Goal: Ask a question

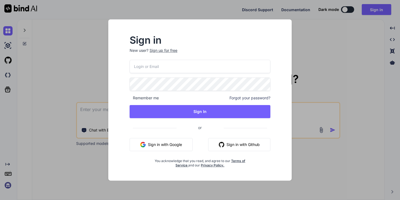
click at [155, 146] on button "Sign in with Google" at bounding box center [161, 144] width 63 height 13
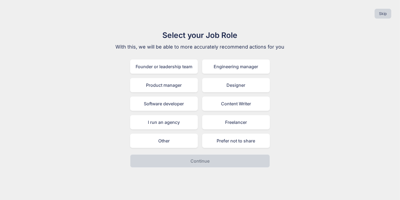
click at [200, 106] on div "Founder or leadership team Engineering manager Product manager Designer Softwar…" at bounding box center [200, 104] width 140 height 88
click at [182, 103] on div "Software developer" at bounding box center [164, 104] width 68 height 14
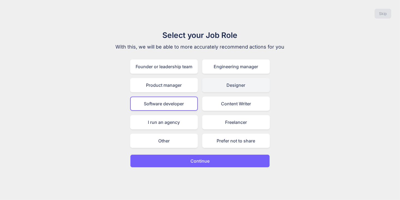
click at [221, 85] on div "Designer" at bounding box center [236, 85] width 68 height 14
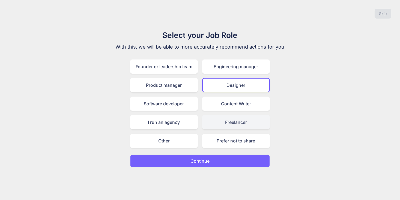
click at [225, 123] on div "Freelancer" at bounding box center [236, 122] width 68 height 14
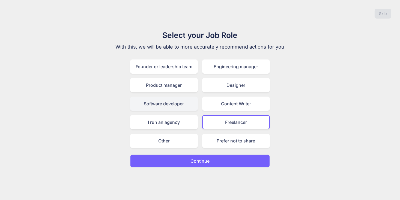
click at [174, 102] on div "Software developer" at bounding box center [164, 104] width 68 height 14
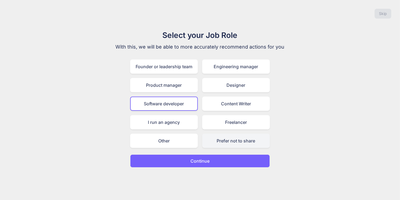
click at [223, 140] on div "Prefer not to share" at bounding box center [236, 141] width 68 height 14
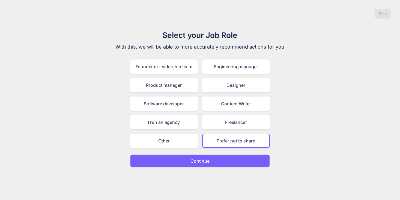
click at [208, 160] on p "Continue" at bounding box center [200, 161] width 19 height 7
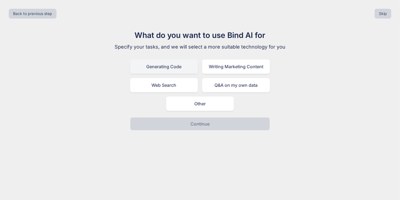
click at [182, 67] on div "Generating Code" at bounding box center [164, 67] width 68 height 14
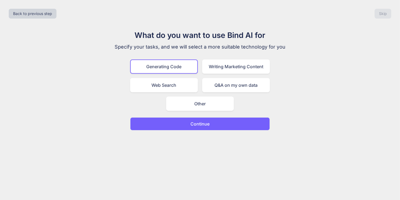
click at [196, 123] on p "Continue" at bounding box center [200, 124] width 19 height 7
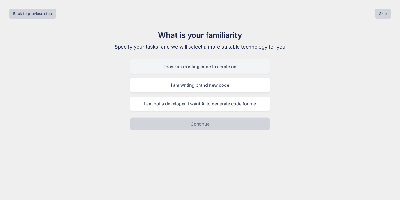
click at [201, 70] on div "I have an existing code to iterate on" at bounding box center [200, 67] width 140 height 14
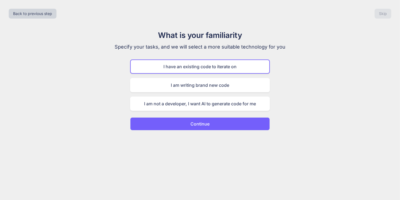
click at [196, 124] on p "Continue" at bounding box center [200, 124] width 19 height 7
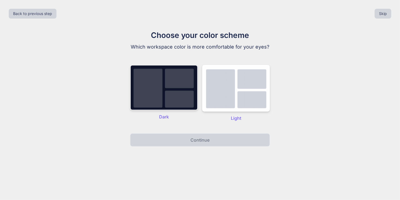
click at [177, 93] on img at bounding box center [164, 87] width 68 height 45
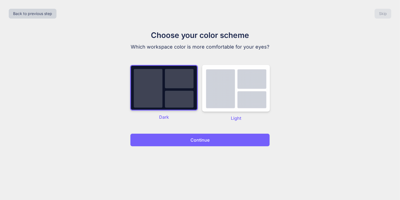
click at [196, 144] on button "Continue" at bounding box center [200, 140] width 140 height 13
click at [195, 141] on p "Continue" at bounding box center [200, 140] width 19 height 7
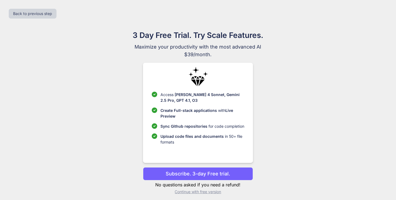
click at [194, 193] on p "Continue with free version" at bounding box center [198, 191] width 110 height 5
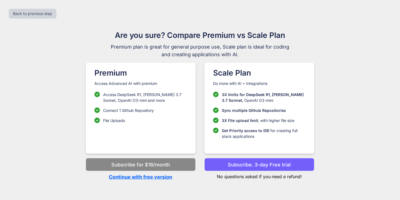
click at [154, 179] on p "Continue with free version" at bounding box center [141, 176] width 110 height 7
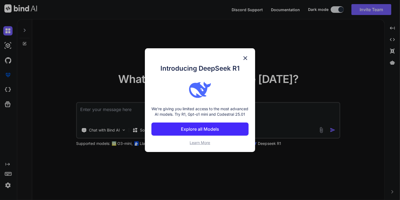
click at [246, 55] on img at bounding box center [245, 58] width 7 height 7
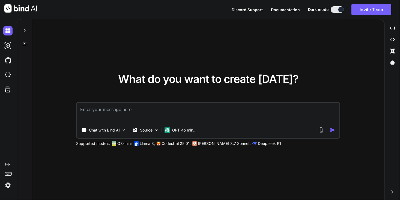
click at [187, 107] on textarea at bounding box center [208, 113] width 263 height 20
type textarea "m"
type textarea "M"
type textarea "G"
click at [99, 157] on div "What do you want to create [DATE]? Chat with Bind AI Source GPT-4o min.. Suppor…" at bounding box center [208, 109] width 353 height 181
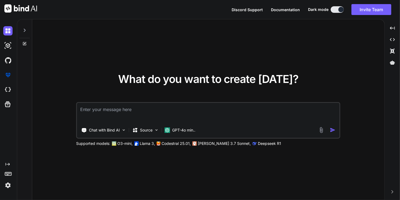
click at [85, 84] on div "What do you want to create [DATE]? Chat with Bind AI Source GPT-4o min.. Suppor…" at bounding box center [208, 110] width 264 height 73
click at [66, 75] on div "What do you want to create [DATE]? Chat with Bind AI Source GPT-4o min.. Suppor…" at bounding box center [208, 109] width 353 height 181
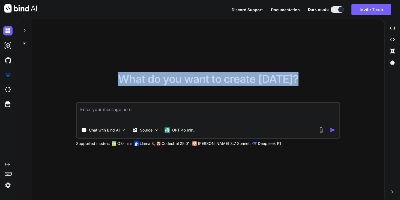
click at [129, 92] on div "What do you want to create [DATE]?" at bounding box center [208, 84] width 181 height 20
click at [141, 80] on span "What do you want to create [DATE]?" at bounding box center [208, 78] width 181 height 13
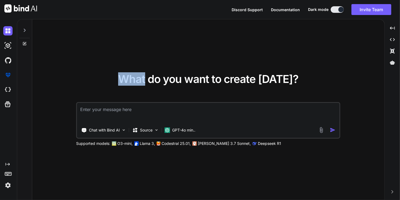
click at [141, 80] on span "What do you want to create [DATE]?" at bounding box center [208, 78] width 181 height 13
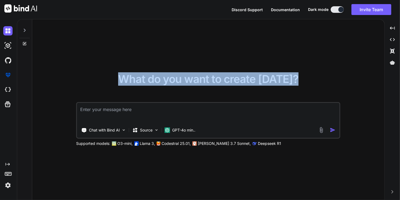
click at [141, 80] on span "What do you want to create [DATE]?" at bounding box center [208, 78] width 181 height 13
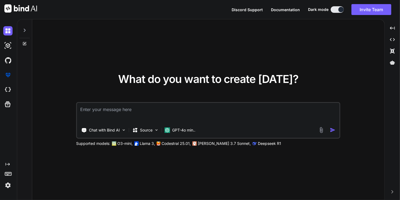
drag, startPoint x: 141, startPoint y: 80, endPoint x: 125, endPoint y: 111, distance: 35.3
click at [125, 111] on textarea at bounding box center [208, 113] width 263 height 20
type textarea "h"
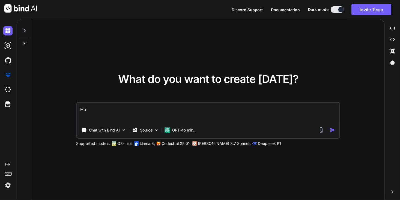
type textarea "H"
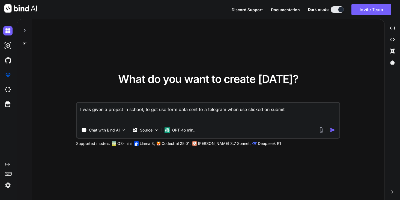
type textarea "I was given a project in school, to get use form data sent to a telegram when u…"
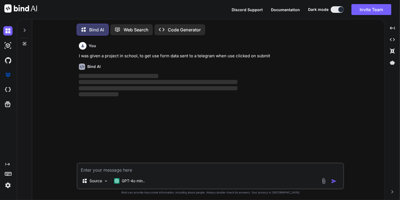
scroll to position [2, 0]
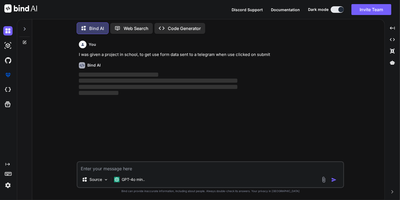
click at [202, 138] on div "You I was given a project in school, to get use form data sent to a telegram wh…" at bounding box center [211, 100] width 267 height 123
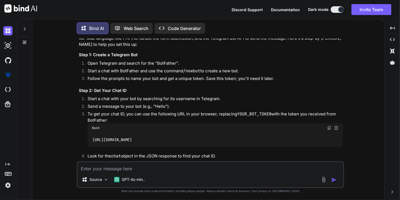
scroll to position [43, 0]
click at [307, 144] on div "[URL][DOMAIN_NAME]" at bounding box center [216, 140] width 256 height 14
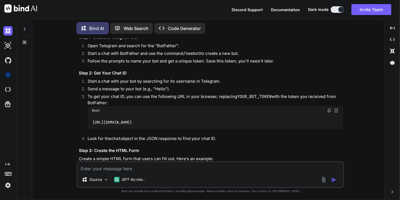
scroll to position [62, 0]
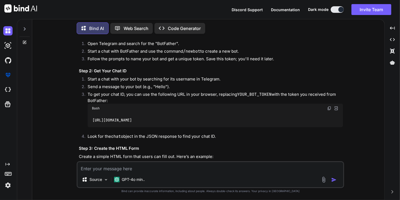
click at [330, 107] on img at bounding box center [329, 108] width 4 height 4
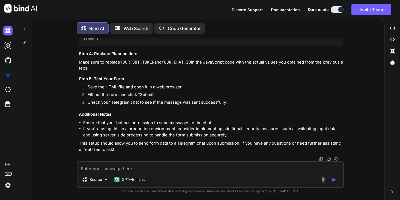
scroll to position [507, 0]
click at [140, 171] on textarea at bounding box center [211, 167] width 266 height 10
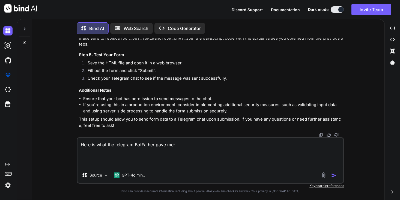
paste textarea "Done! Congratulations on your new bot. You will find it at [DOMAIN_NAME][URL]. …"
type textarea "Here is what the telegram BotFather gave me: Done! Congratulations on your new …"
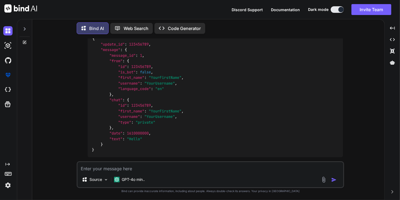
scroll to position [741, 0]
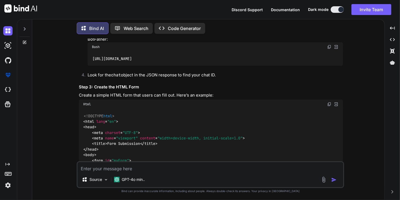
scroll to position [124, 0]
click at [330, 103] on img at bounding box center [329, 104] width 4 height 4
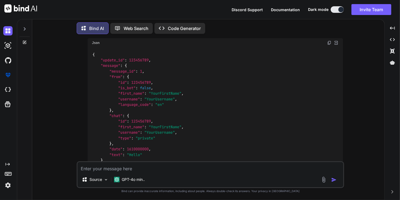
scroll to position [735, 0]
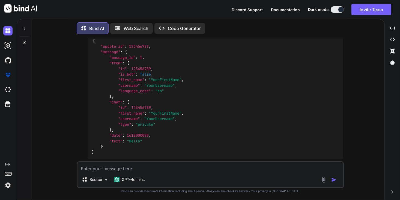
drag, startPoint x: 92, startPoint y: 87, endPoint x: 256, endPoint y: 88, distance: 164.4
copy code "https: / /[DOMAIN_NAME][URL] 7639214050 :AAFlDq0qQq9sUMgVw_1y-cbmWWkrH2XX8fE"
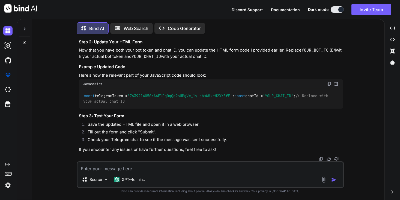
scroll to position [979, 0]
click at [126, 169] on textarea at bounding box center [211, 167] width 266 height 10
type textarea "I"
type textarea "Y"
type textarea "o"
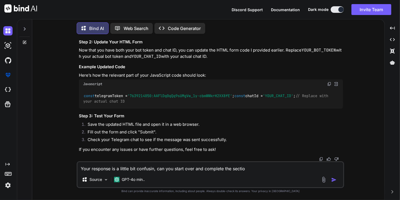
type textarea "Your response is a little bit confusin, can you start over and complete the sec…"
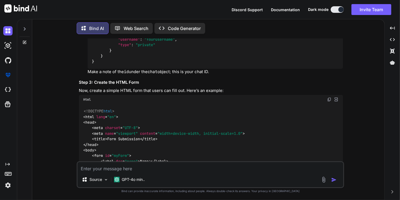
scroll to position [1238, 0]
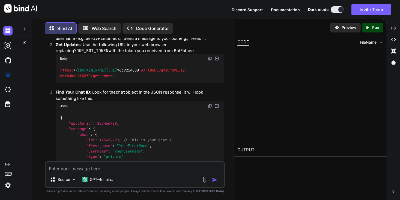
scroll to position [1309, 0]
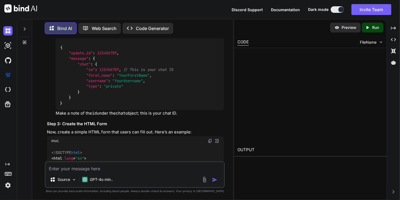
click at [371, 26] on icon "Created with Pixso." at bounding box center [368, 27] width 7 height 5
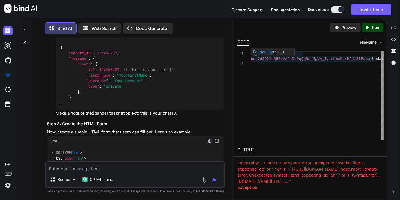
click at [263, 52] on link "Follow link" at bounding box center [263, 52] width 20 height 4
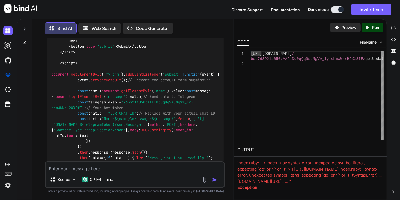
scroll to position [1490, 0]
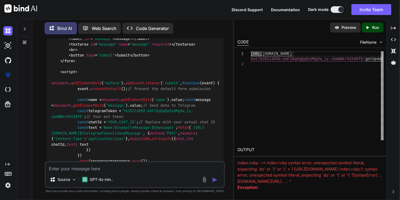
click at [84, 170] on textarea at bounding box center [135, 167] width 179 height 10
paste textarea "{"ok":true,"result":[]}"
click at [67, 169] on textarea "I got this message after clicking on" at bounding box center [135, 167] width 179 height 10
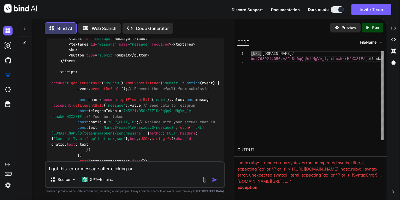
click at [99, 171] on textarea "I got this error message after clicking on" at bounding box center [135, 167] width 179 height 10
paste textarea "{"ok":true,"result":[]}"
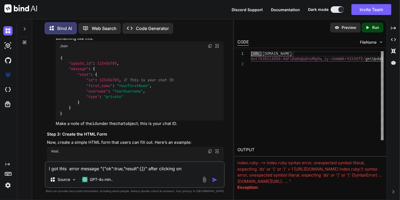
scroll to position [1299, 0]
click at [188, 170] on textarea "I got this error message "{"ok":true,"result":[]}" after clicking on" at bounding box center [135, 167] width 179 height 10
paste textarea "[URL][DOMAIN_NAME]"
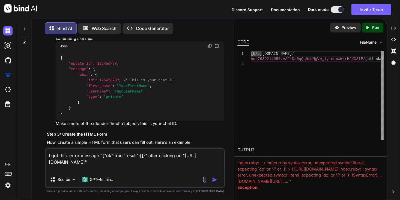
click at [74, 158] on textarea "I got this error message "{"ok":true,"result":[]}" after clicking on "[URL][DOM…" at bounding box center [135, 160] width 179 height 23
type textarea "I got this message "{"ok":true,"result":[]}" after clicking on "[URL][DOMAIN_NA…"
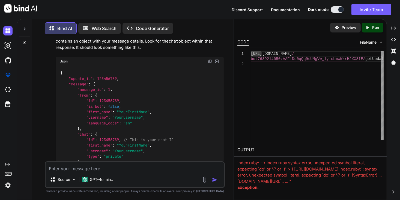
scroll to position [1962, 0]
drag, startPoint x: 90, startPoint y: 130, endPoint x: 56, endPoint y: 129, distance: 34.4
copy code "DerivFinderBot"
click at [295, 129] on div "[URL][DOMAIN_NAME] / bot7639214050:AAFlDq0qQq9sUMgVw_1y-cbmWWkrH2XX8fE/ getUpda…" at bounding box center [317, 95] width 133 height 89
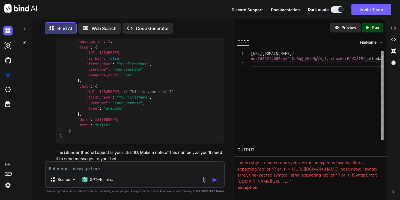
scroll to position [2010, 0]
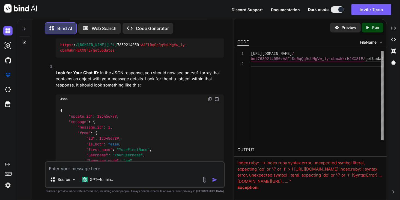
scroll to position [1921, 0]
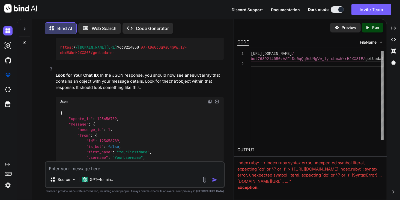
drag, startPoint x: 185, startPoint y: 110, endPoint x: 46, endPoint y: 104, distance: 138.9
click at [46, 104] on div "You I was given a project in school, to get use form data sent to a telegram wh…" at bounding box center [135, 100] width 179 height 123
copy p "I got this message "{"ok":true,"result":[]}" after clicking on "[URL][DOMAIN_NA…"
click at [69, 168] on textarea at bounding box center [135, 167] width 179 height 10
paste textarea "I got this message "{"ok":true,"result":[]}" after clicking on "[URL][DOMAIN_NA…"
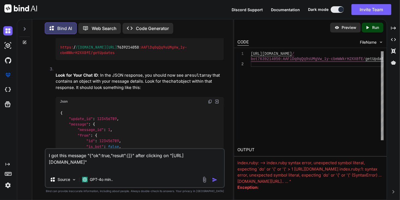
drag, startPoint x: 89, startPoint y: 155, endPoint x: 132, endPoint y: 154, distance: 42.3
click at [132, 154] on textarea "I got this message "{"ok":true,"result":[]}" after clicking on "[URL][DOMAIN_NA…" at bounding box center [135, 160] width 179 height 23
paste textarea "{"update_id":592004189, "message":{"message_id":3,"from":{"id":5936721194,"is_b…"
type textarea "I got this message "{"ok":true,"result":[{"update_id":592004189, "message":{"me…"
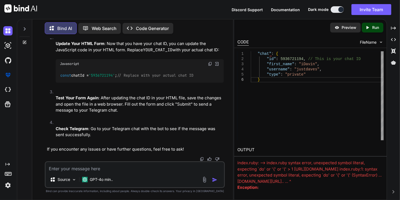
scroll to position [2511, 0]
click at [112, 170] on textarea at bounding box center [135, 167] width 179 height 10
type textarea "You update the html and send me the code"
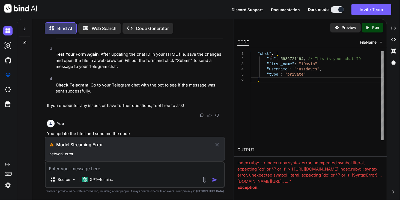
scroll to position [2554, 0]
click at [220, 145] on icon at bounding box center [217, 144] width 6 height 7
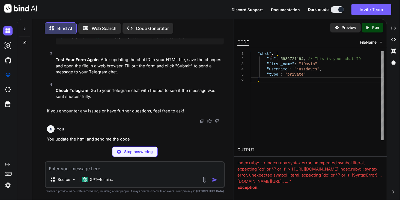
click at [138, 154] on p "Stop answering" at bounding box center [138, 151] width 29 height 5
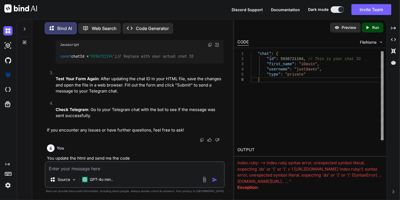
scroll to position [2530, 0]
drag, startPoint x: 131, startPoint y: 159, endPoint x: 45, endPoint y: 158, distance: 86.0
click at [45, 158] on div "You I was given a project in school, to get use form data sent to a telegram wh…" at bounding box center [135, 119] width 180 height 161
copy p "You update the html and send me the code"
drag, startPoint x: 45, startPoint y: 158, endPoint x: 53, endPoint y: 165, distance: 10.8
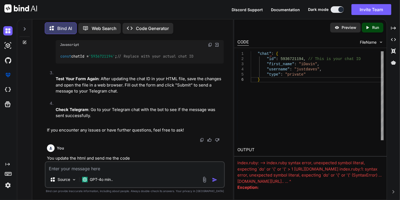
click at [53, 165] on textarea at bounding box center [135, 167] width 179 height 10
paste textarea "You update the html and send me the code"
type textarea "You update the html and send me the code"
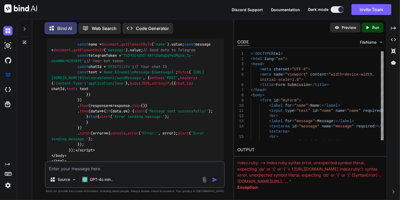
scroll to position [2664, 0]
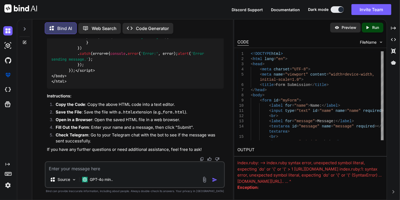
scroll to position [2996, 0]
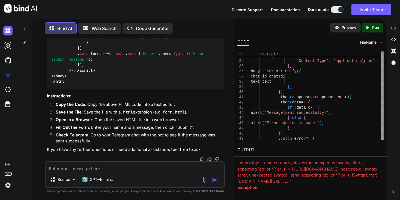
click at [367, 28] on icon at bounding box center [368, 27] width 2 height 3
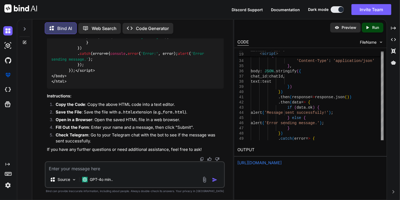
click at [337, 12] on button at bounding box center [337, 9] width 13 height 7
drag, startPoint x: 337, startPoint y: 12, endPoint x: 338, endPoint y: 8, distance: 4.1
click at [338, 8] on button at bounding box center [337, 9] width 13 height 7
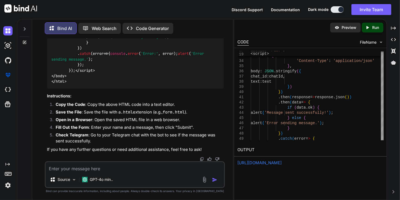
click at [338, 8] on button at bounding box center [337, 9] width 13 height 7
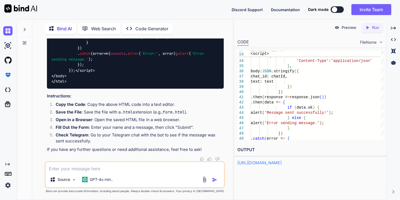
scroll to position [2, 0]
click at [338, 8] on button at bounding box center [337, 9] width 13 height 7
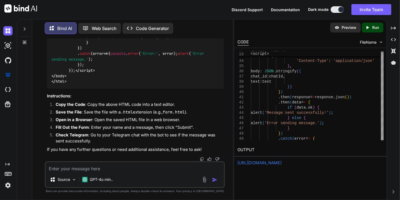
scroll to position [2, 0]
